Goal: Navigation & Orientation: Find specific page/section

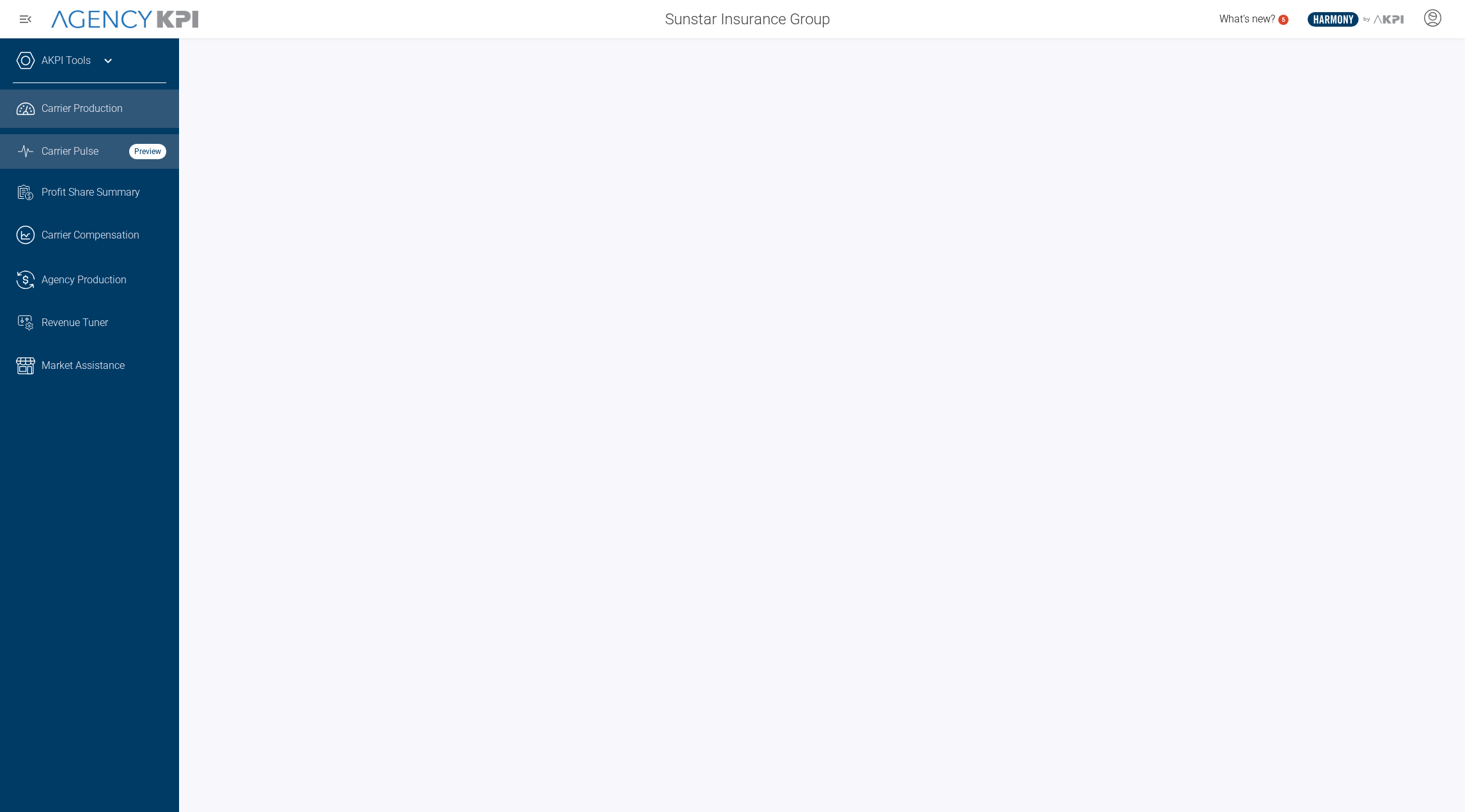
click at [59, 142] on link "Graph Stats Streamline Icon: [URL][DOMAIN_NAME] Carrier Pulse Preview" at bounding box center [89, 151] width 179 height 35
click at [82, 135] on link "Graph Stats Streamline Icon: https://streamlinehq.com Carrier Pulse Preview" at bounding box center [89, 151] width 179 height 35
click at [130, 106] on div "Carrier Production" at bounding box center [104, 109] width 125 height 16
click at [119, 154] on div "Carrier Pulse Preview" at bounding box center [104, 151] width 125 height 16
click at [1427, 28] on div at bounding box center [1432, 19] width 32 height 30
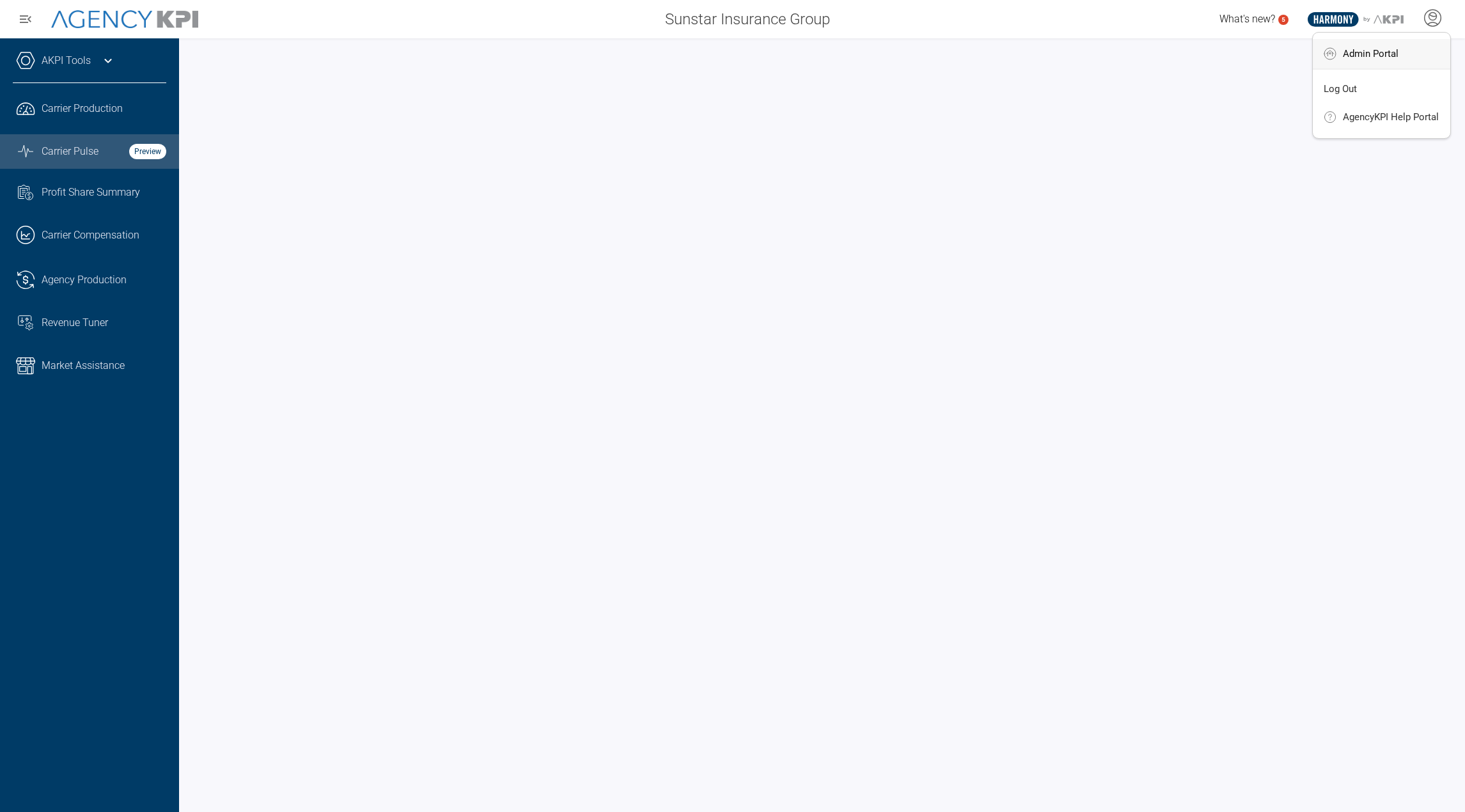
click at [1375, 50] on span "Admin Portal" at bounding box center [1370, 54] width 56 height 10
click at [639, 22] on div "Sunstar Insurance Group" at bounding box center [526, 19] width 625 height 25
